Goal: Task Accomplishment & Management: Manage account settings

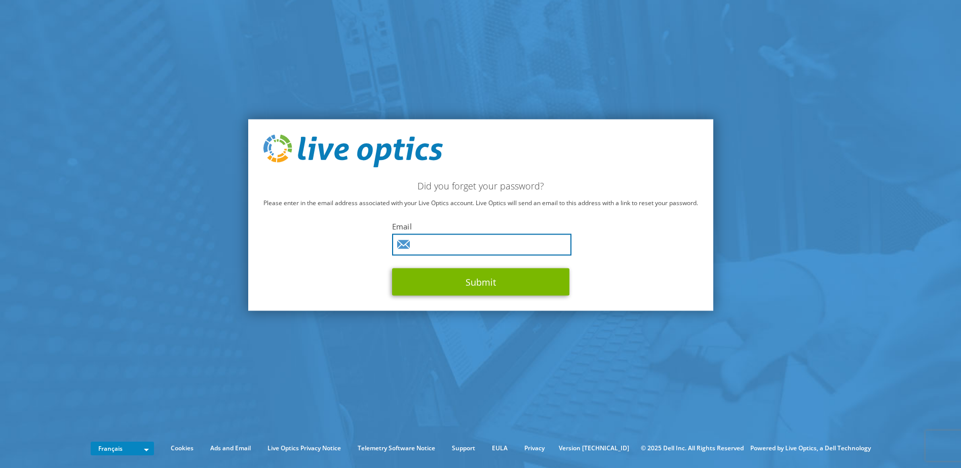
click at [471, 238] on input "text" at bounding box center [481, 245] width 179 height 22
type input "[PERSON_NAME][EMAIL_ADDRESS][DOMAIN_NAME]"
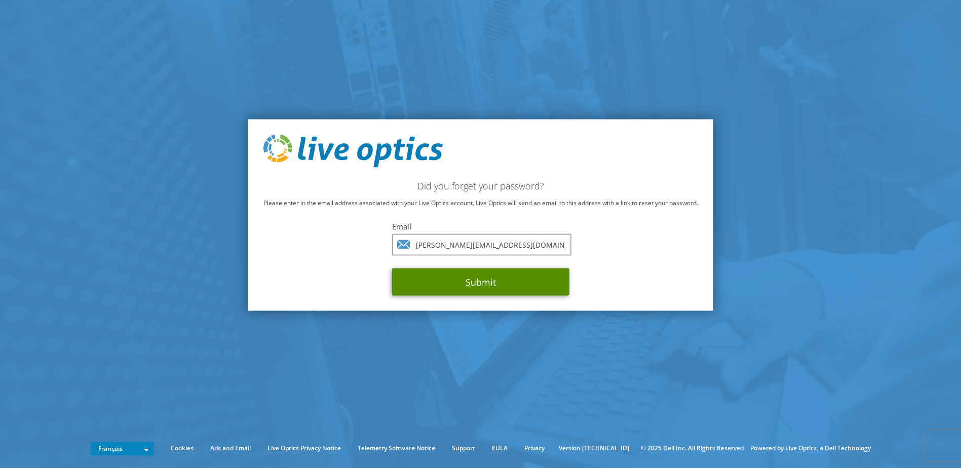
click at [467, 284] on button "Submit" at bounding box center [480, 281] width 177 height 27
